Goal: Task Accomplishment & Management: Manage account settings

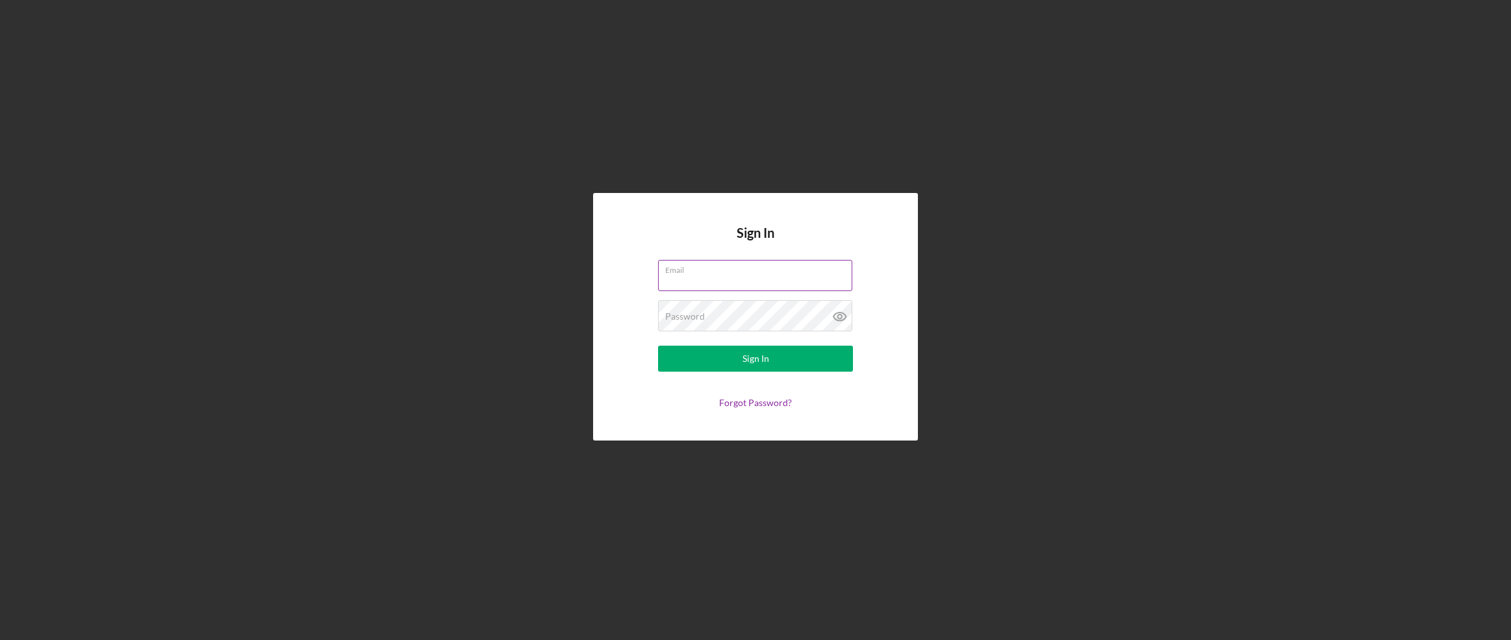
click at [717, 277] on input "Email" at bounding box center [755, 275] width 194 height 31
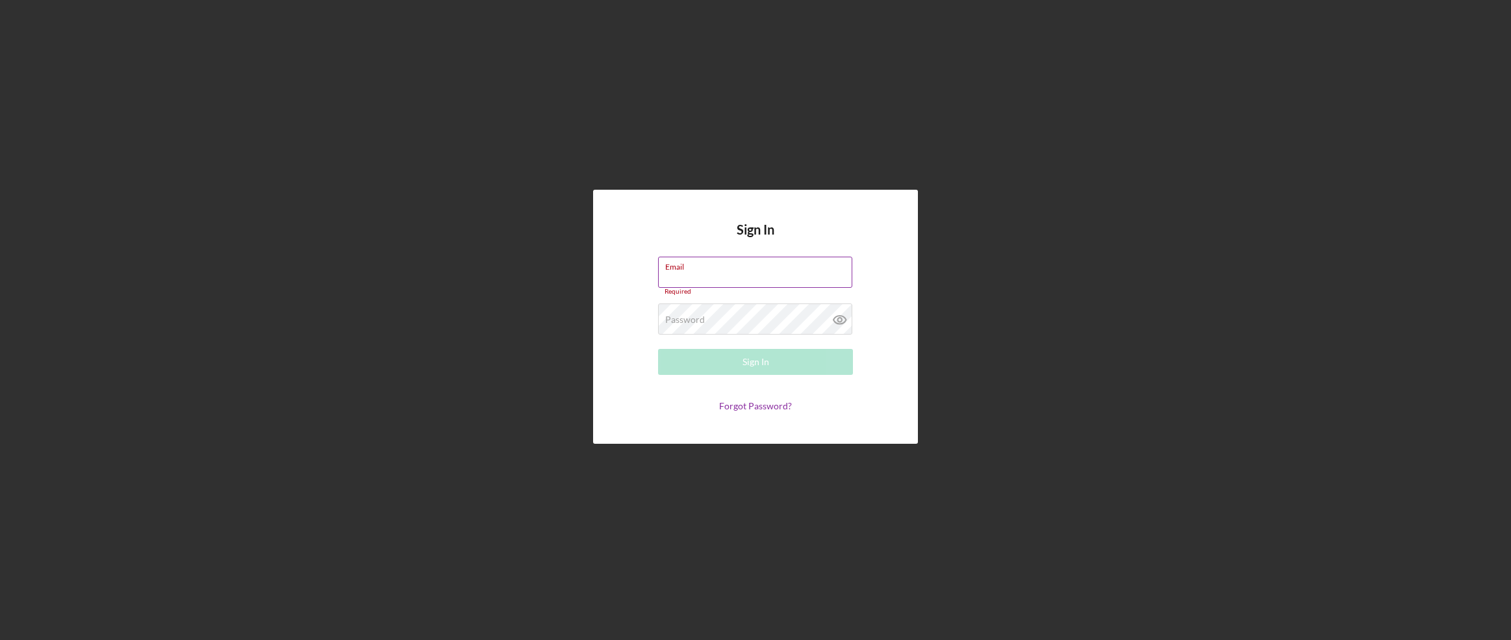
click at [703, 272] on input "Email" at bounding box center [755, 272] width 194 height 31
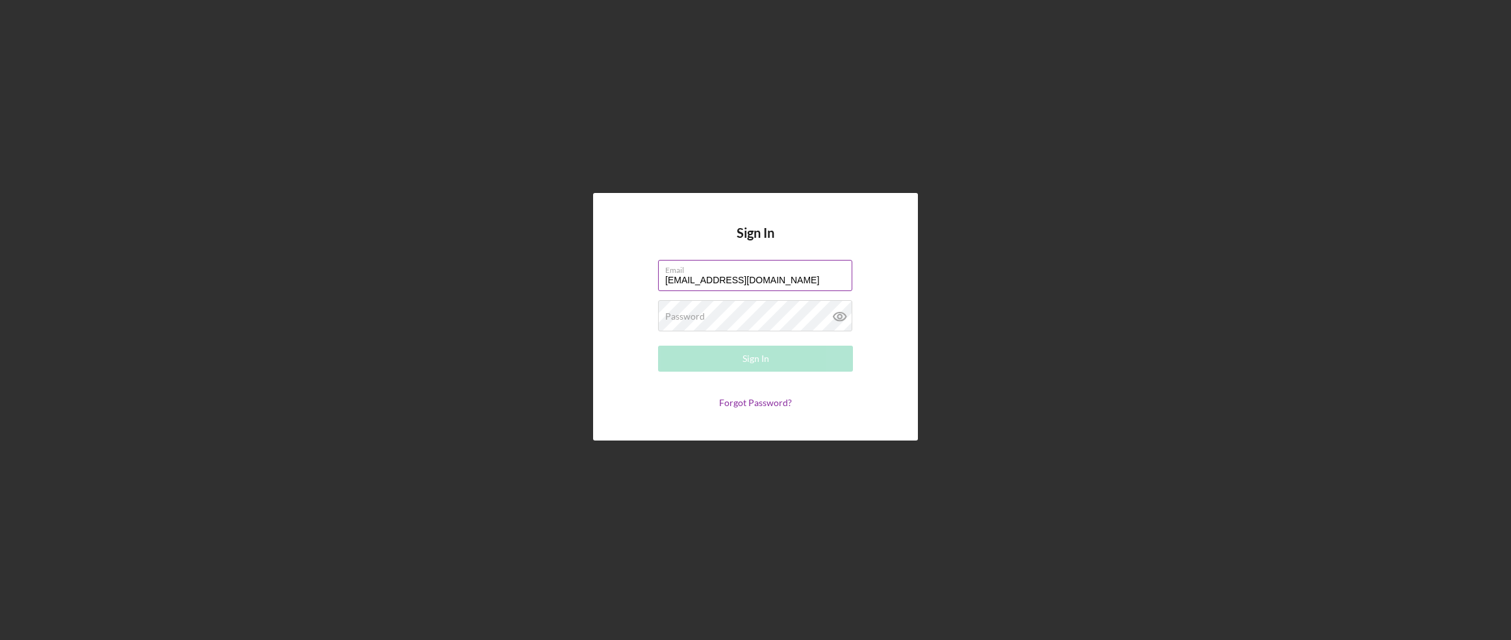
type input "[EMAIL_ADDRESS][DOMAIN_NAME]"
click at [727, 368] on button "Sign In" at bounding box center [755, 359] width 195 height 26
